Goal: Task Accomplishment & Management: Use online tool/utility

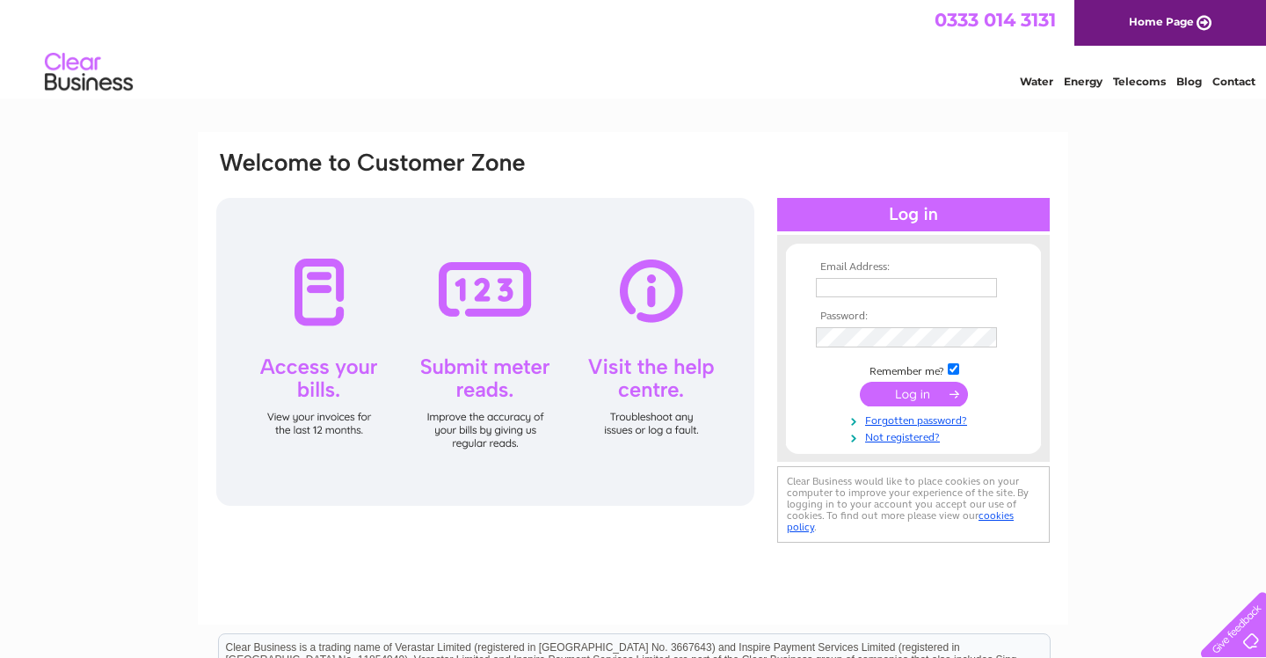
type input "[EMAIL_ADDRESS][DOMAIN_NAME]"
click at [932, 395] on input "submit" at bounding box center [914, 395] width 108 height 25
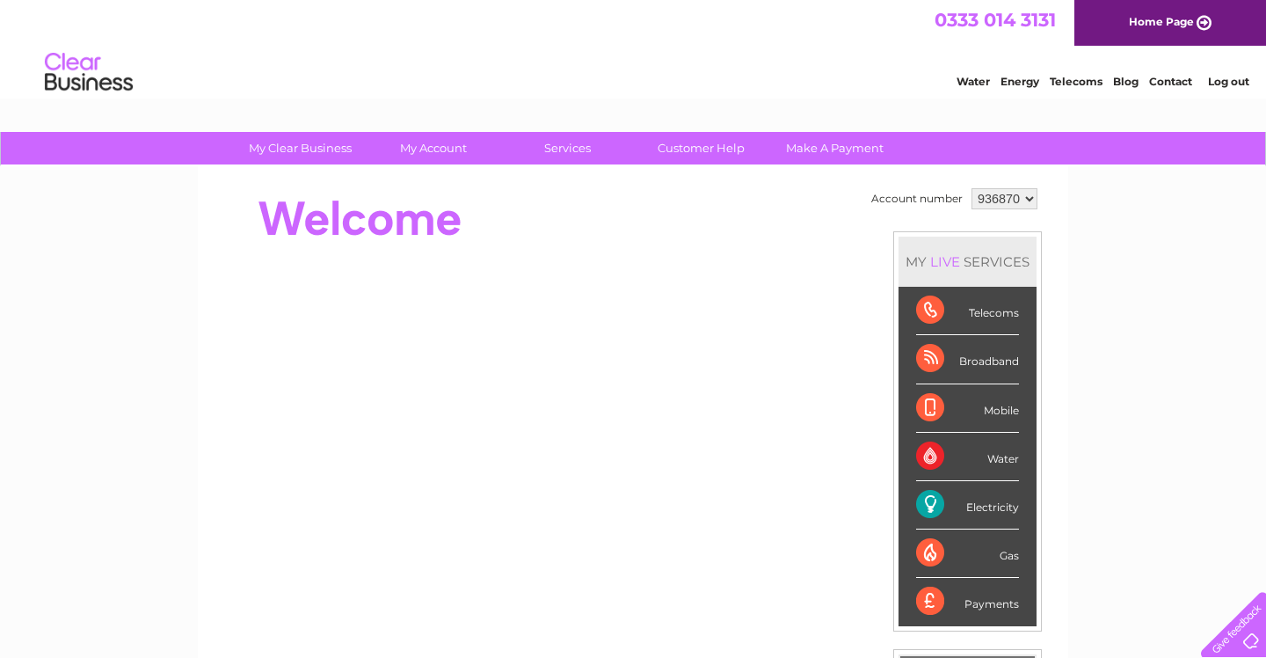
click at [976, 502] on div "Electricity" at bounding box center [967, 505] width 103 height 48
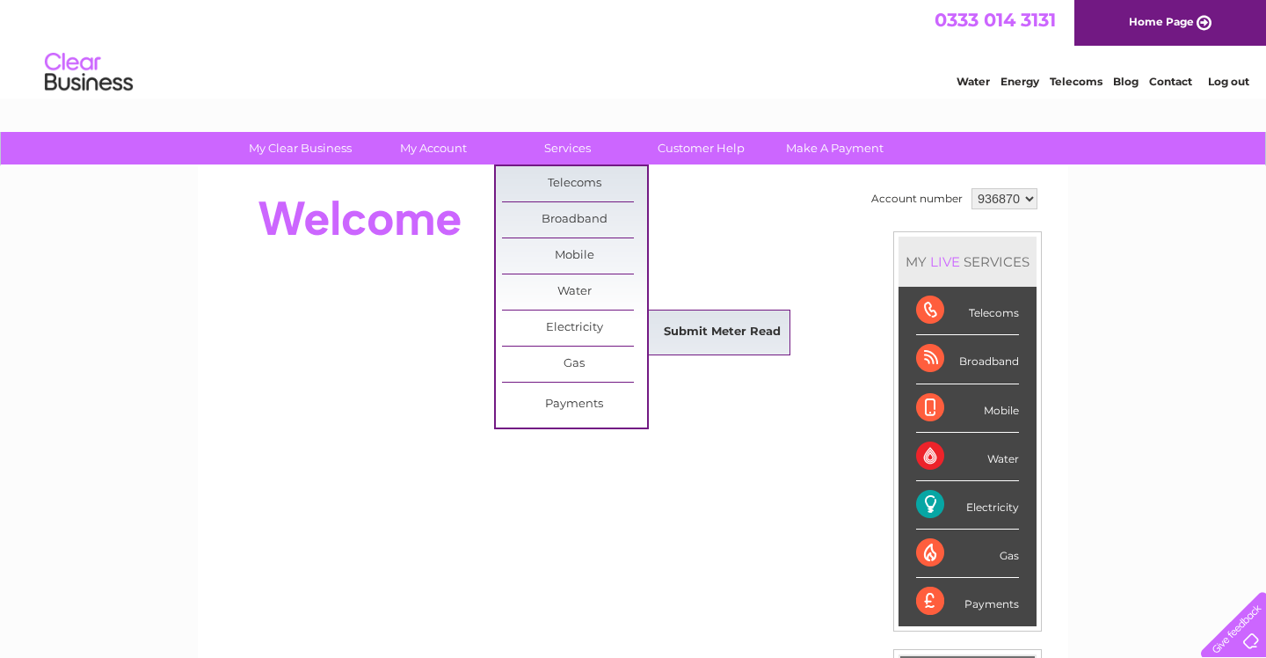
click at [687, 327] on link "Submit Meter Read" at bounding box center [722, 332] width 145 height 35
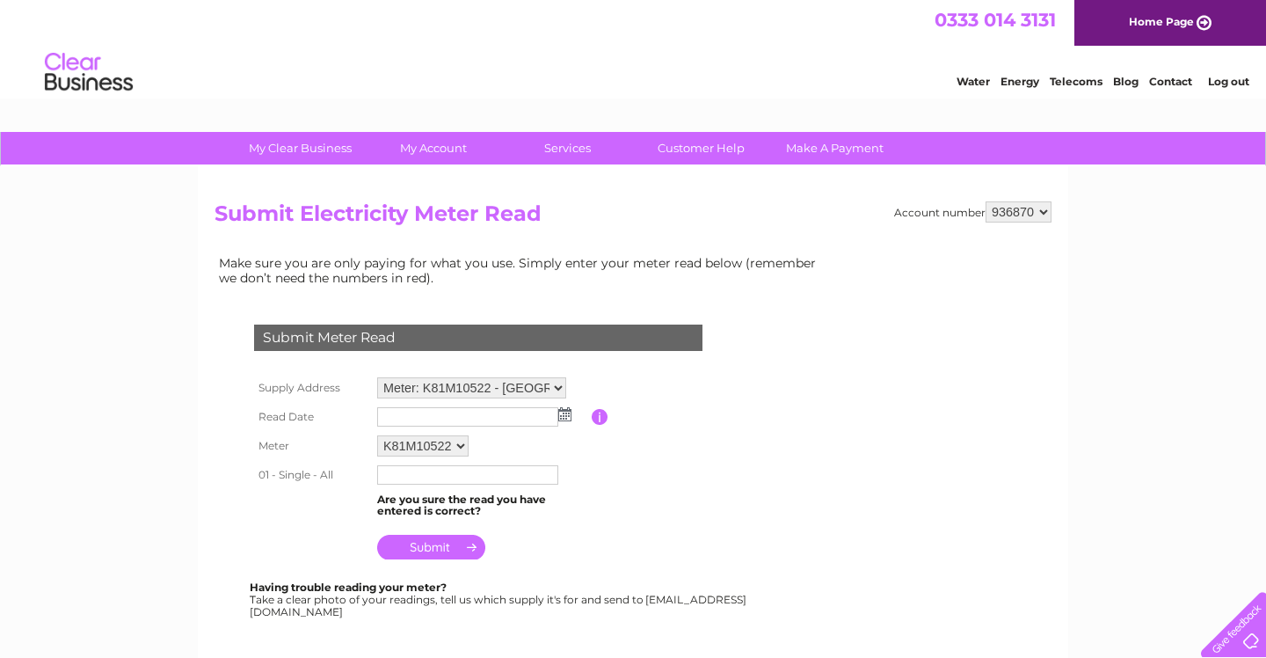
click at [568, 413] on img at bounding box center [564, 414] width 13 height 14
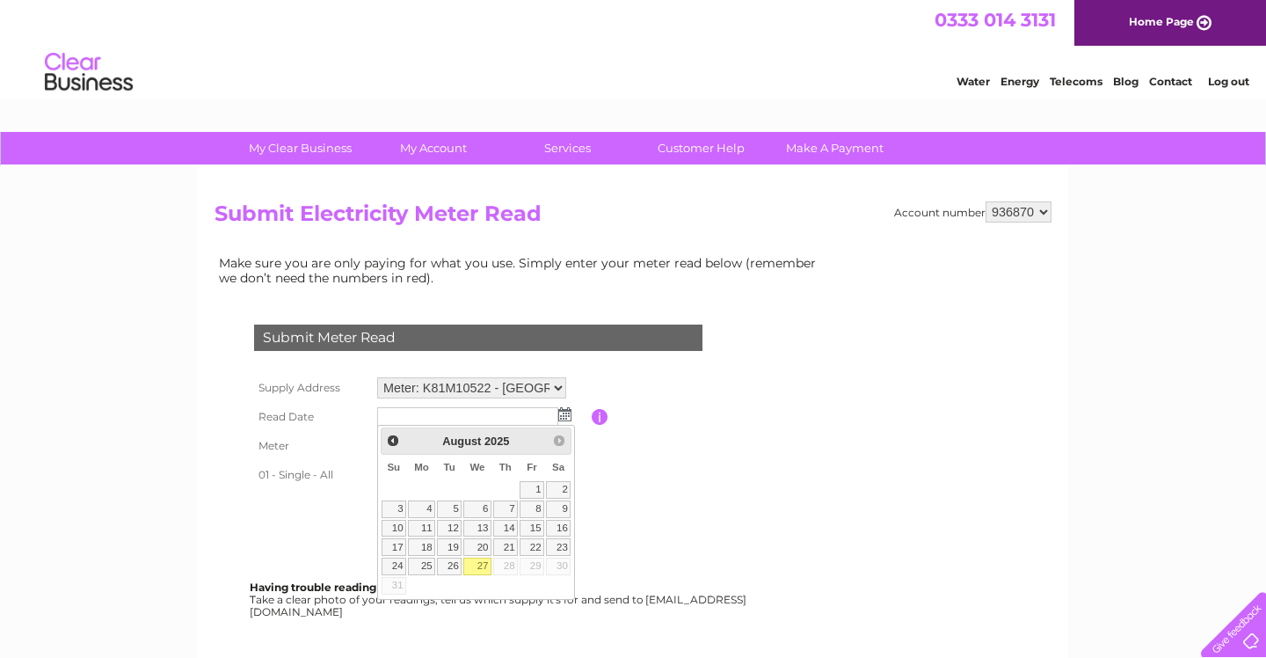
click at [478, 567] on link "27" at bounding box center [477, 566] width 28 height 18
type input "[DATE]"
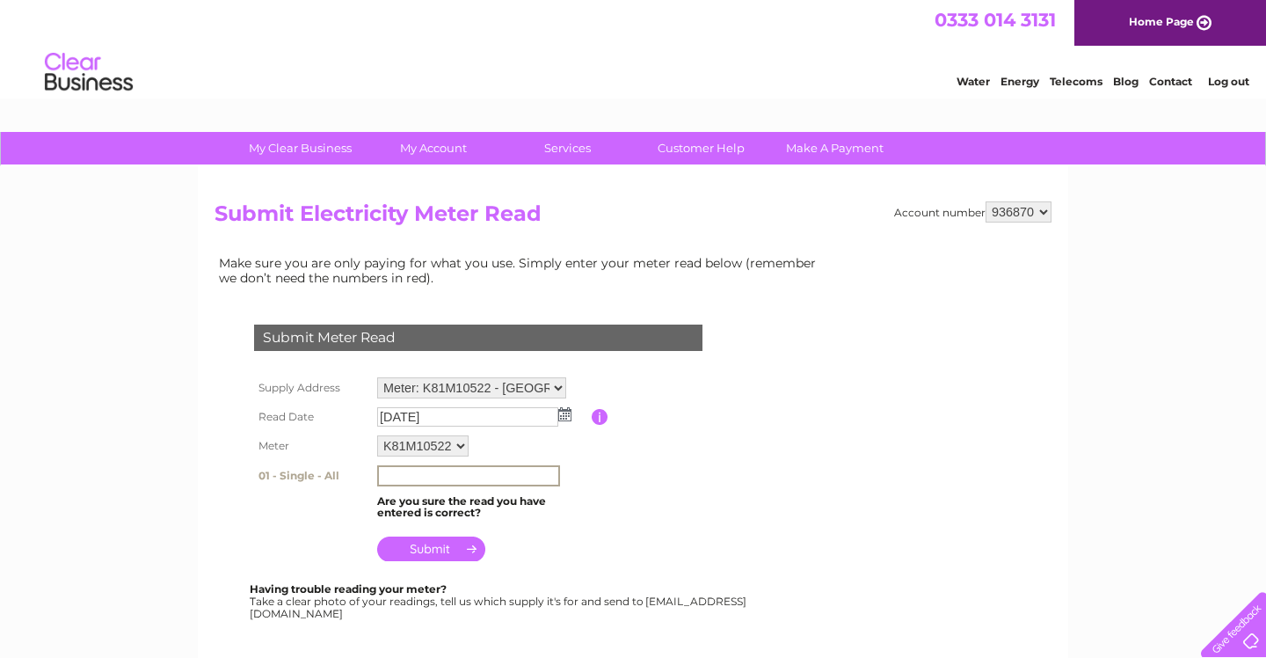
click at [442, 475] on input "text" at bounding box center [468, 475] width 183 height 21
type input "32426"
click at [457, 543] on input "submit" at bounding box center [431, 548] width 108 height 25
